Goal: Find specific page/section: Find specific page/section

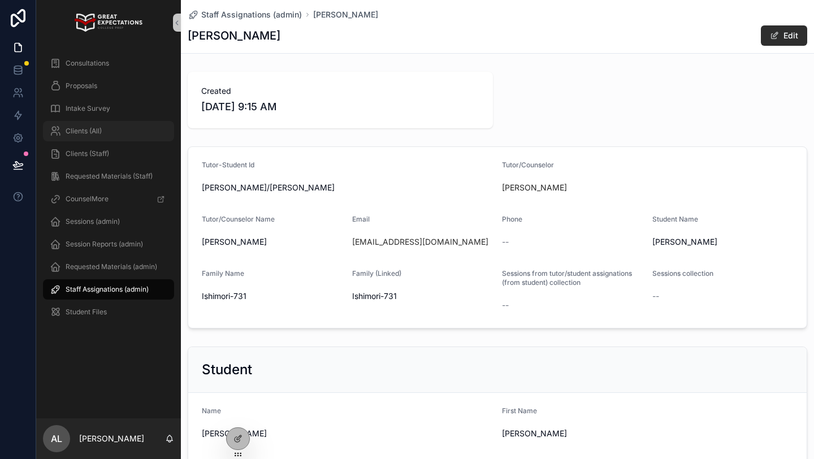
click at [114, 127] on div "Clients (All)" at bounding box center [109, 131] width 118 height 18
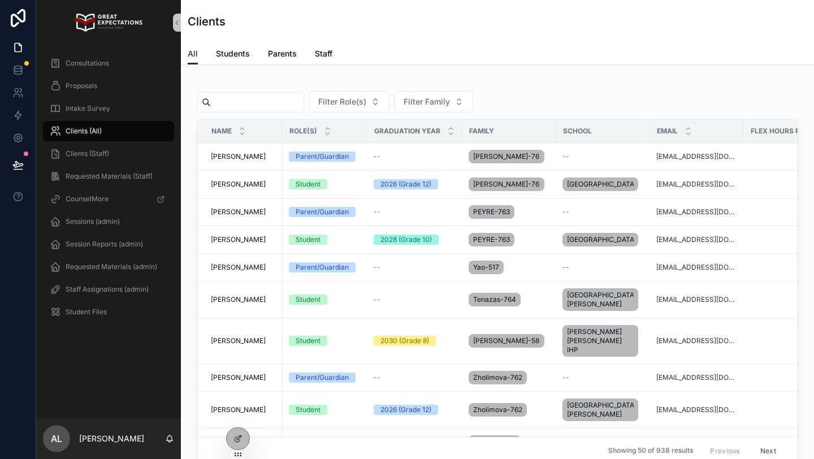
click at [262, 107] on input "scrollable content" at bounding box center [257, 102] width 93 height 16
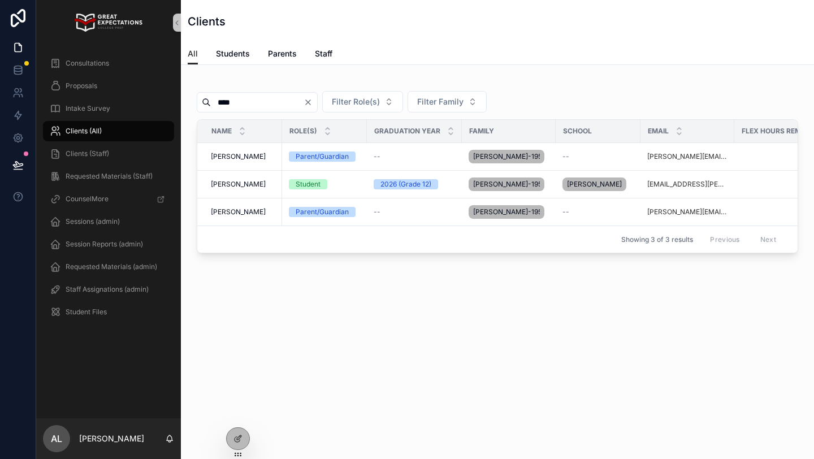
type input "****"
click at [427, 49] on div "All Students Parents Staff" at bounding box center [497, 53] width 619 height 21
click at [240, 414] on icon at bounding box center [237, 414] width 9 height 9
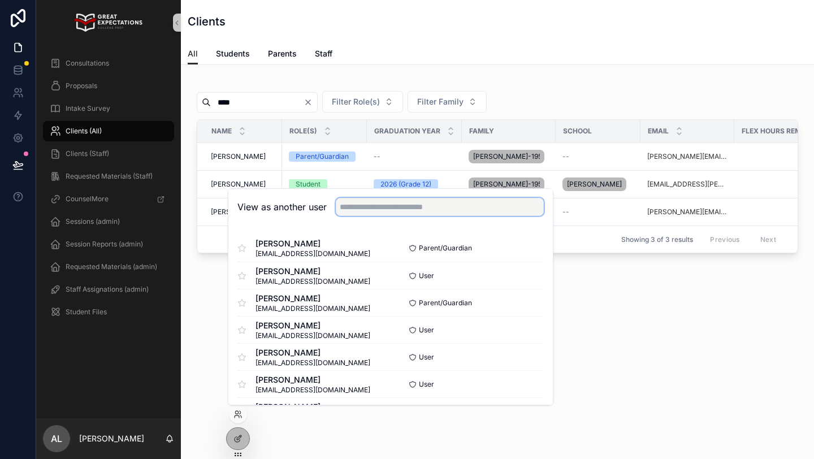
click at [358, 202] on input "text" at bounding box center [440, 207] width 208 height 18
type input "****"
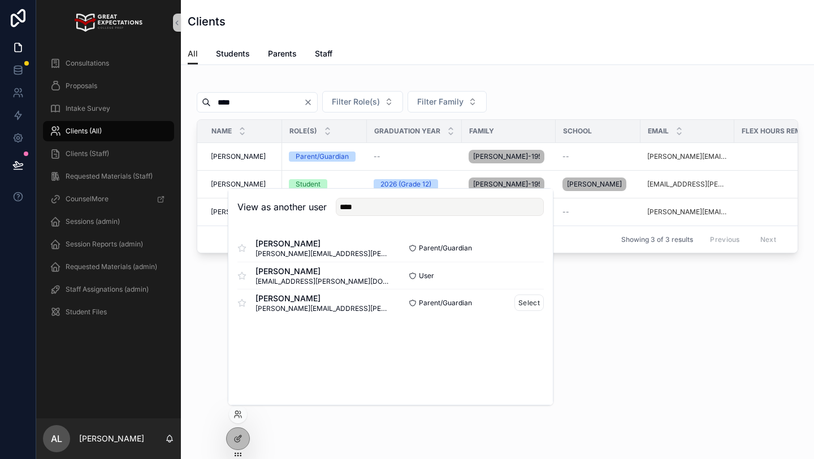
click at [281, 299] on span "[PERSON_NAME]" at bounding box center [322, 298] width 135 height 11
click at [533, 298] on button "Select" at bounding box center [528, 302] width 29 height 16
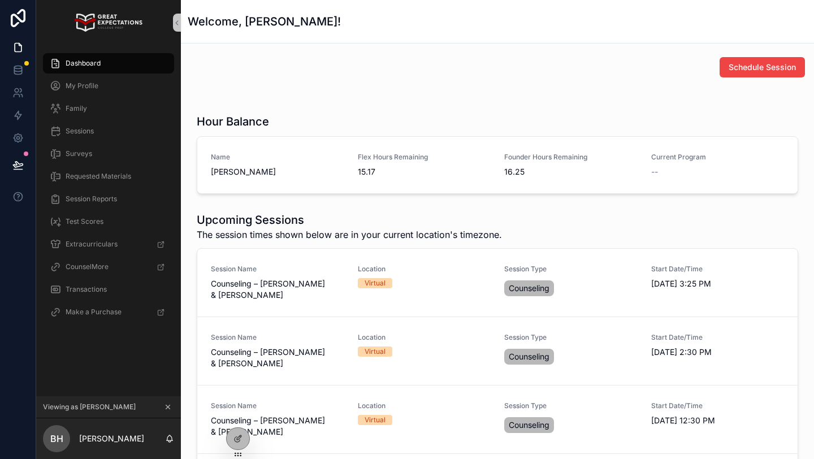
click at [168, 401] on button "scrollable content" at bounding box center [168, 407] width 12 height 12
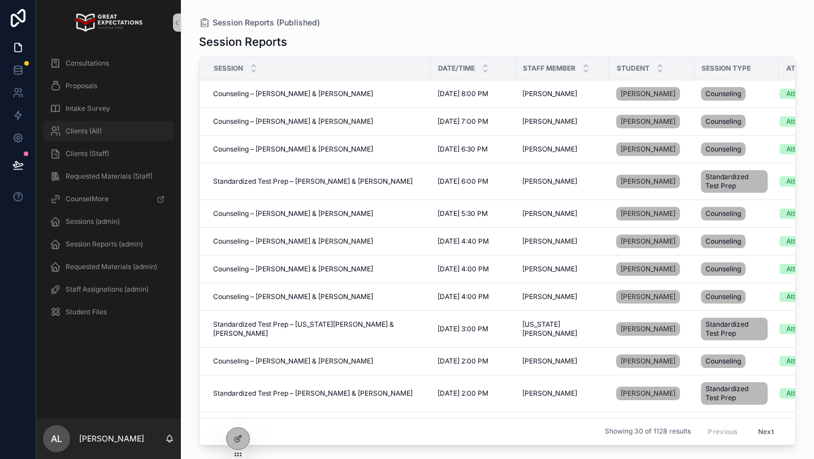
click at [102, 133] on div "Clients (All)" at bounding box center [109, 131] width 118 height 18
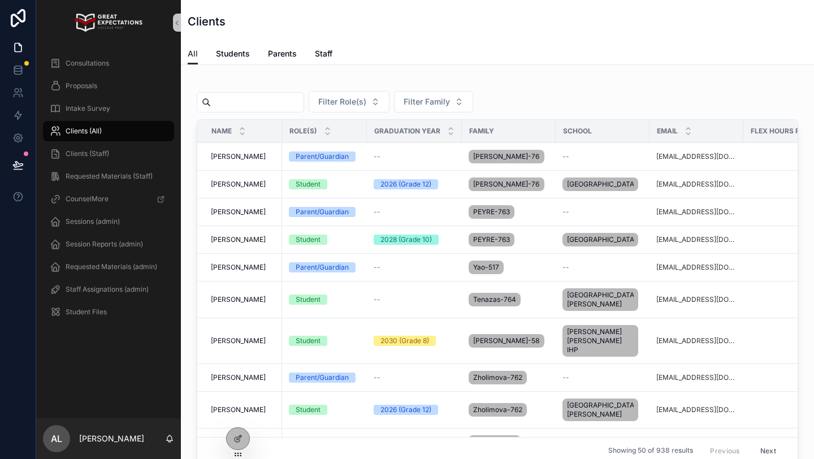
click at [259, 103] on input "scrollable content" at bounding box center [257, 102] width 93 height 16
type input "******"
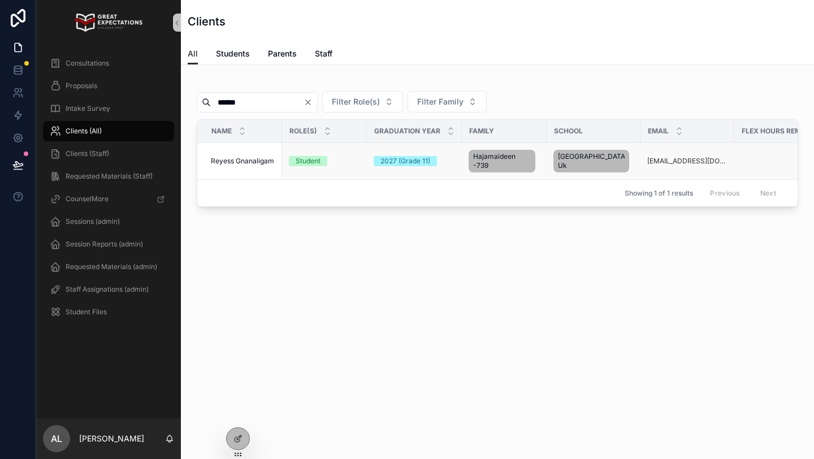
click at [237, 157] on span "Reyess Gnanaligam" at bounding box center [242, 161] width 63 height 9
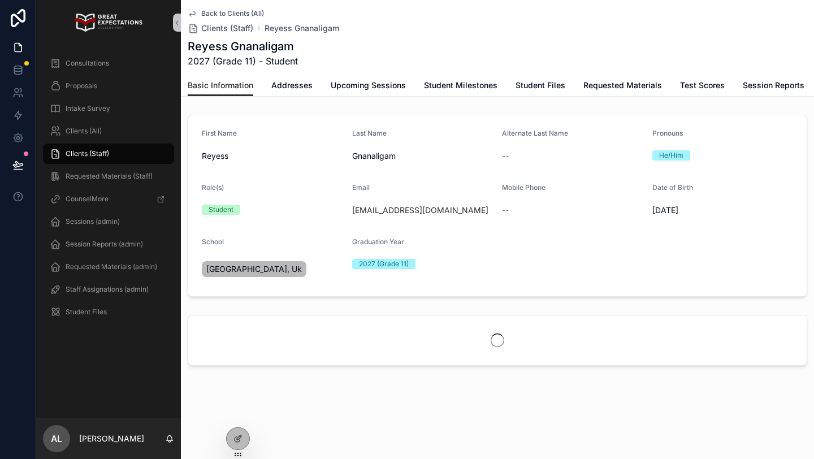
click at [213, 44] on h1 "Reyess Gnanaligam" at bounding box center [243, 46] width 110 height 16
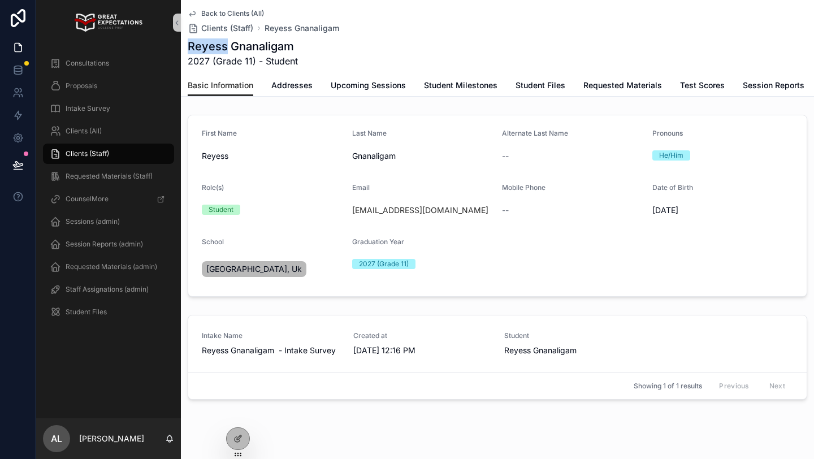
copy h1 "Reyess"
click at [258, 51] on h1 "Reyess Gnanaligam" at bounding box center [243, 46] width 110 height 16
copy h1 "Gnanaligam"
click at [216, 14] on span "Back to Clients (All)" at bounding box center [232, 13] width 63 height 9
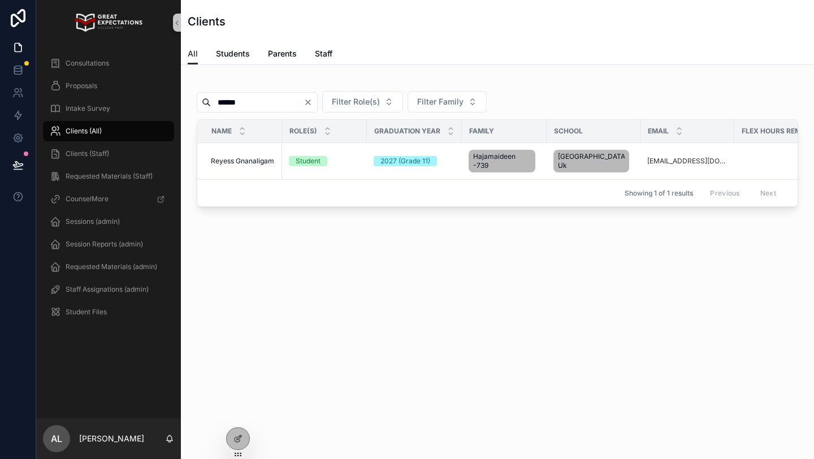
click at [312, 101] on icon "Clear" at bounding box center [307, 102] width 9 height 9
click at [450, 101] on span "Filter Family" at bounding box center [426, 101] width 46 height 11
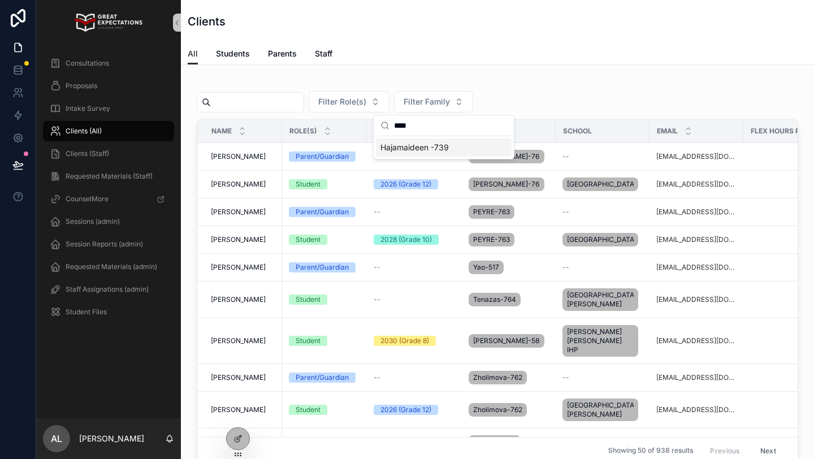
type input "****"
click at [435, 147] on span "Hajamaideen -739" at bounding box center [414, 147] width 68 height 11
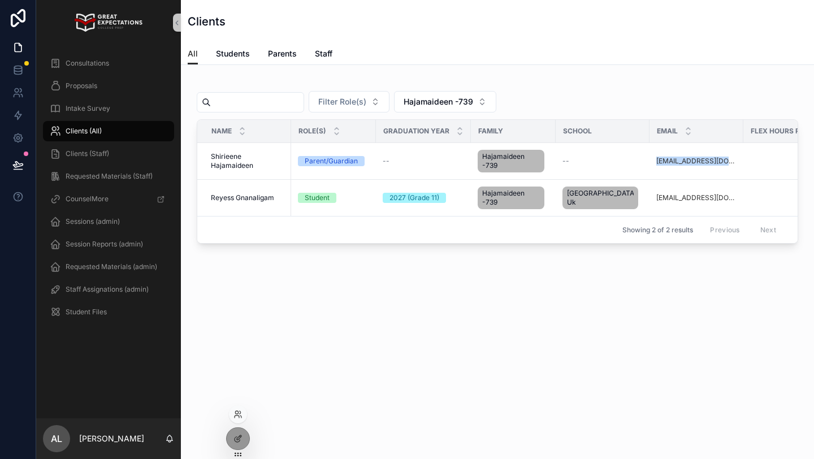
click at [237, 420] on div at bounding box center [238, 414] width 18 height 18
click at [236, 411] on icon at bounding box center [236, 412] width 3 height 3
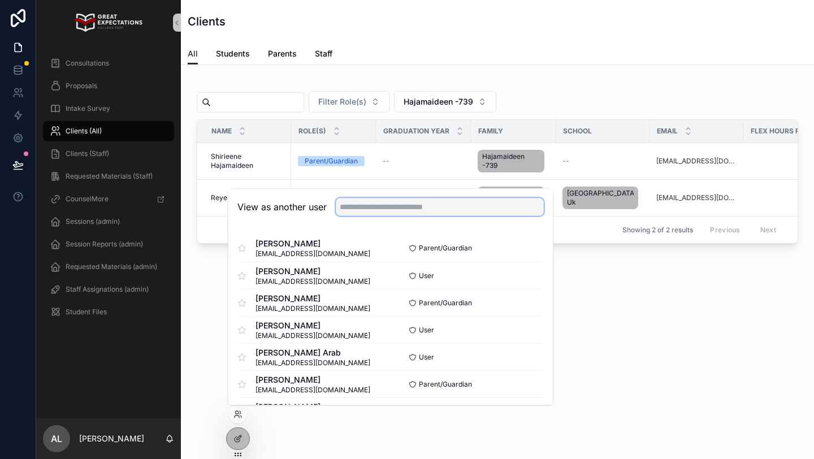
click at [351, 202] on input "text" at bounding box center [440, 207] width 208 height 18
type input "***"
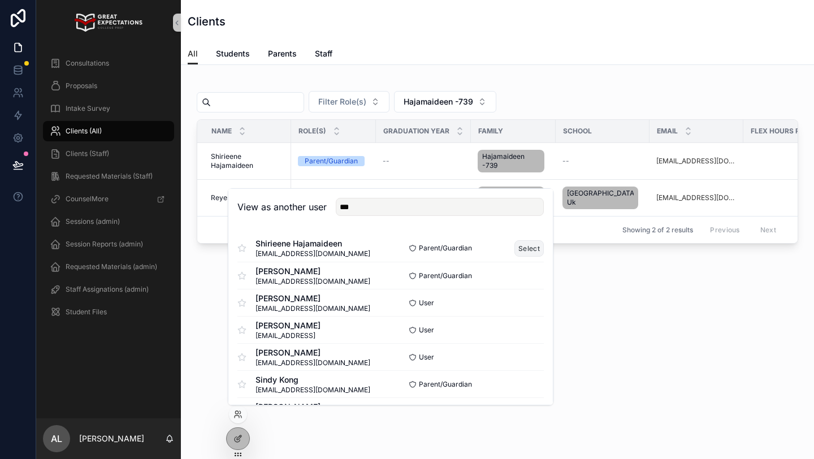
click at [518, 245] on button "Select" at bounding box center [528, 248] width 29 height 16
